Goal: Task Accomplishment & Management: Complete application form

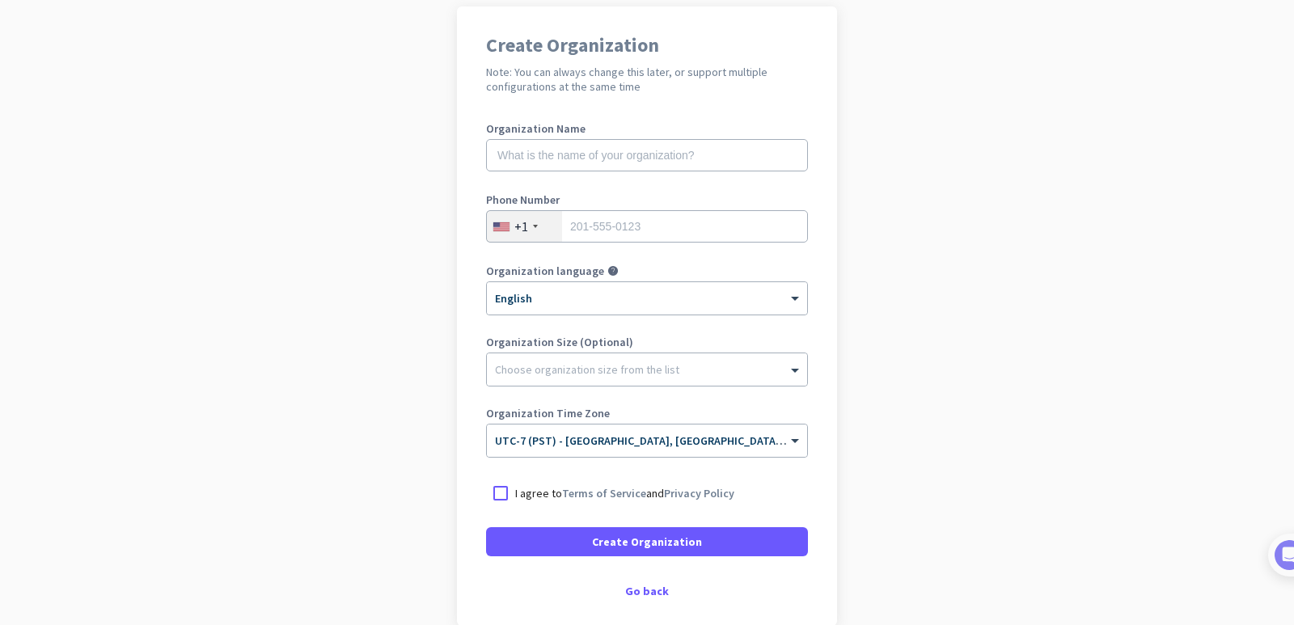
scroll to position [111, 0]
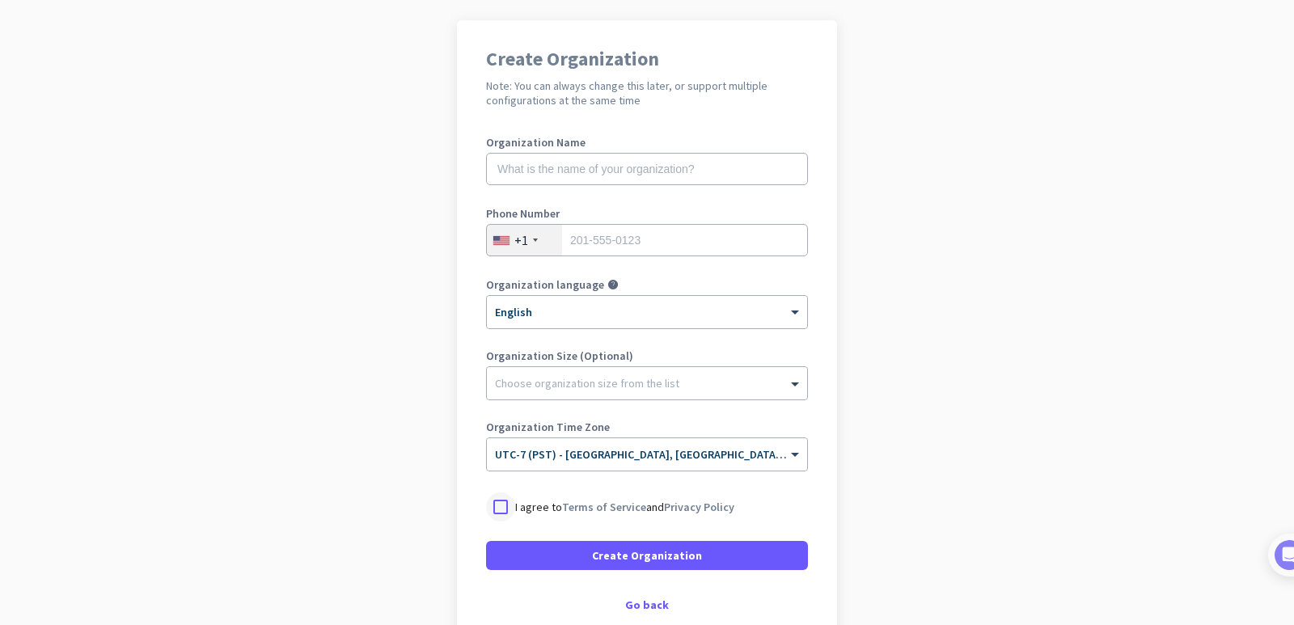
click at [505, 509] on div at bounding box center [500, 506] width 29 height 29
click at [573, 174] on input "text" at bounding box center [647, 169] width 322 height 32
type input "mercor"
click at [598, 238] on input "tel" at bounding box center [647, 240] width 322 height 32
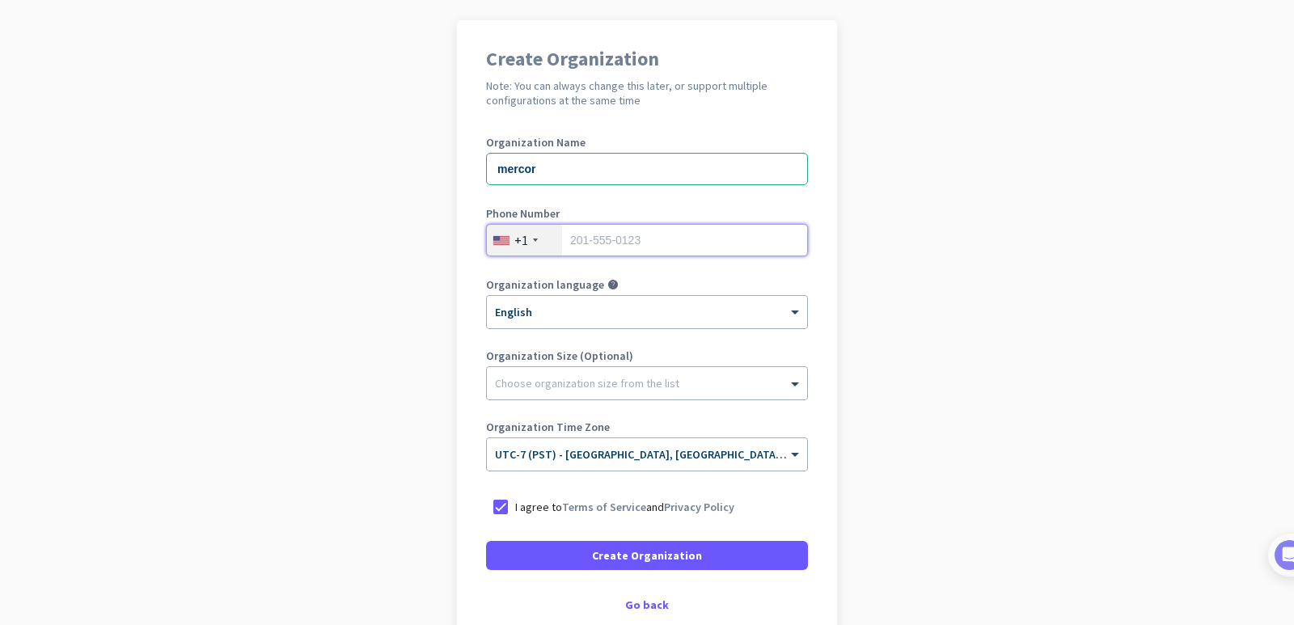
click at [598, 238] on input "tel" at bounding box center [647, 240] width 322 height 32
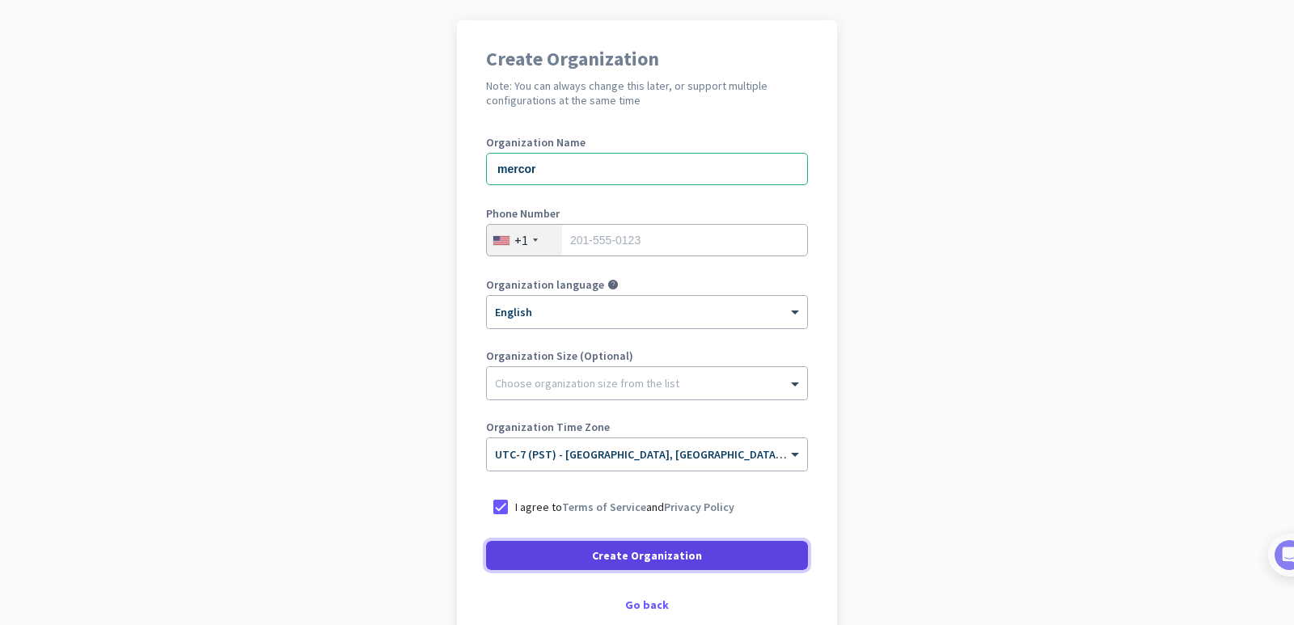
click at [655, 560] on span "Create Organization" at bounding box center [647, 555] width 110 height 16
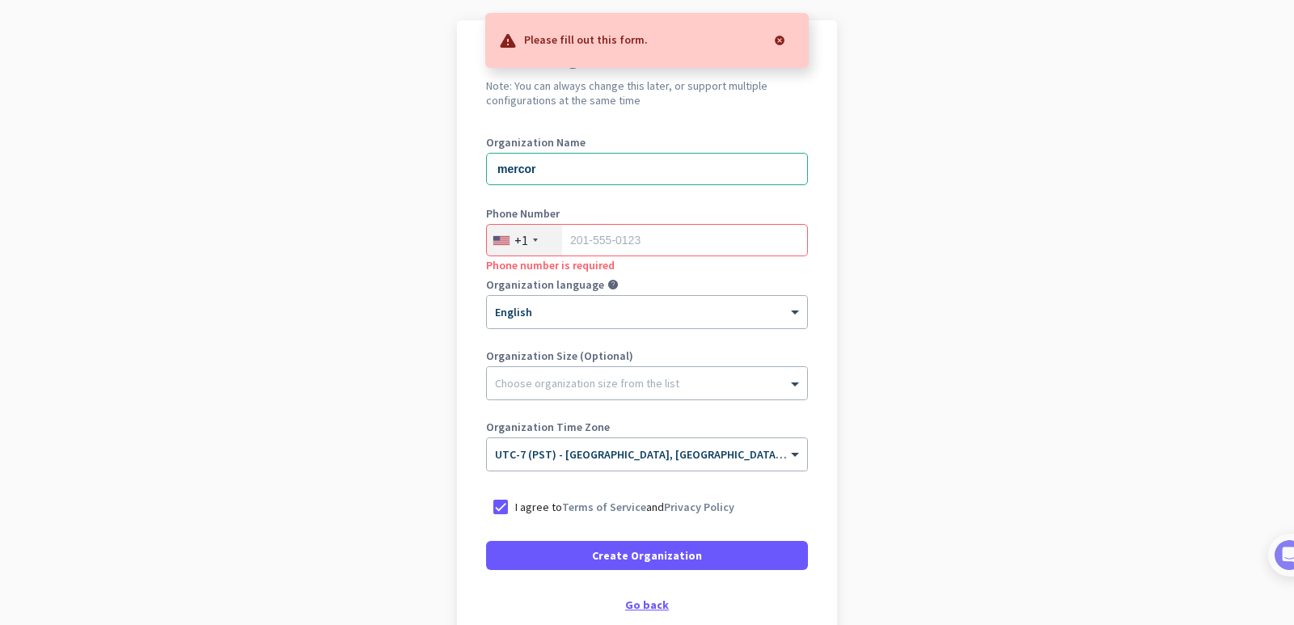
click at [647, 599] on div "Go back" at bounding box center [647, 604] width 322 height 11
